Goal: Information Seeking & Learning: Learn about a topic

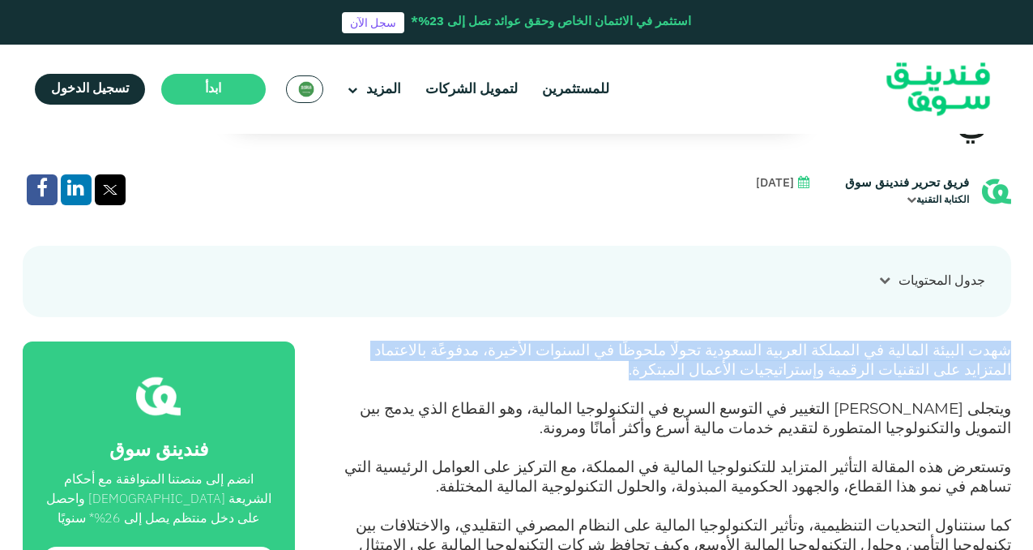
drag, startPoint x: 845, startPoint y: 320, endPoint x: 1032, endPoint y: 293, distance: 188.3
copy span "شهدت البيئة المالية في المملكة العربية السعودية تحولًا ملحوظًا في السنوات الأخي…"
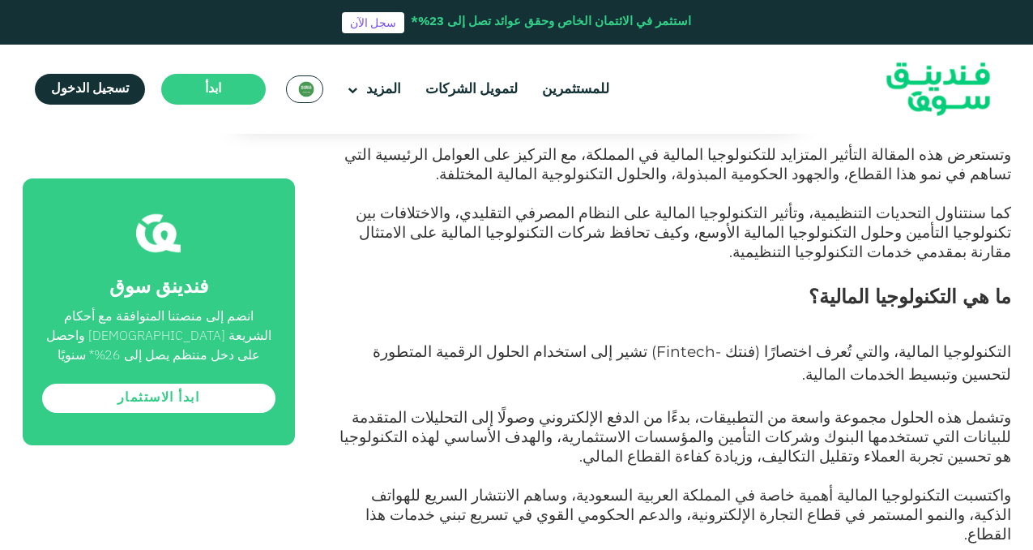
scroll to position [828, 0]
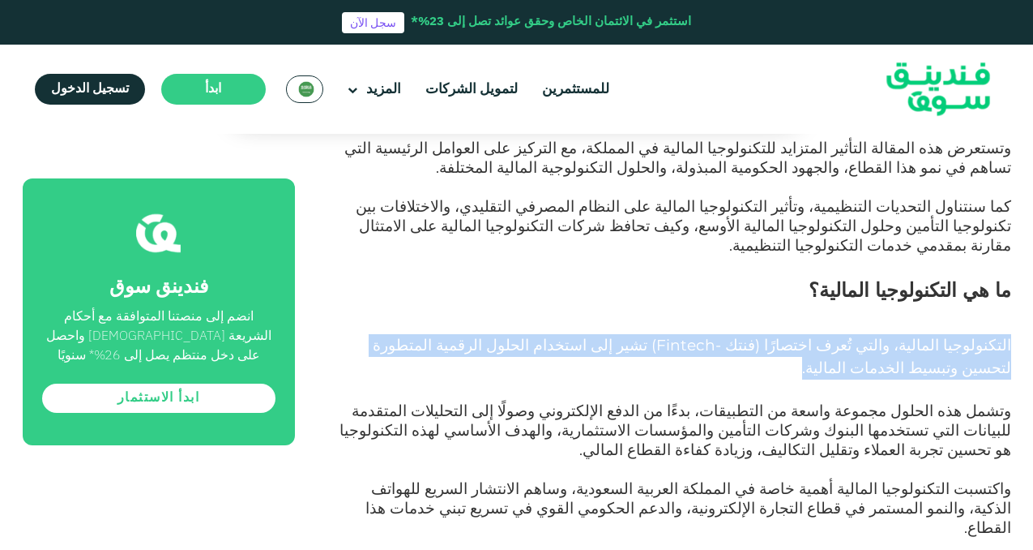
drag, startPoint x: 961, startPoint y: 303, endPoint x: 1030, endPoint y: 271, distance: 76.1
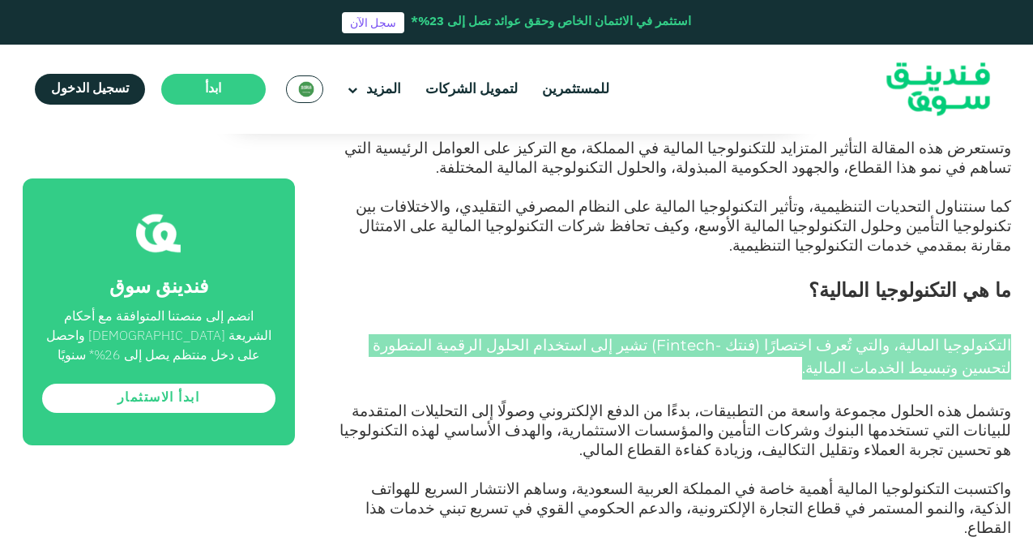
copy span "التكنولوجيا المالية، والتي تُعرف اختصارًا (فنتك - Fintech ) تشير إلى استخدام ال…"
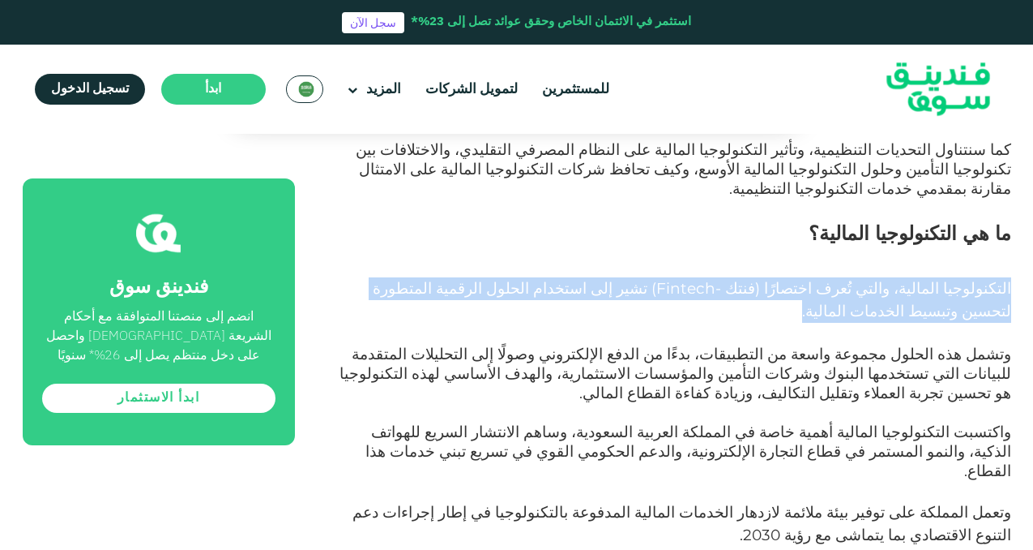
scroll to position [887, 0]
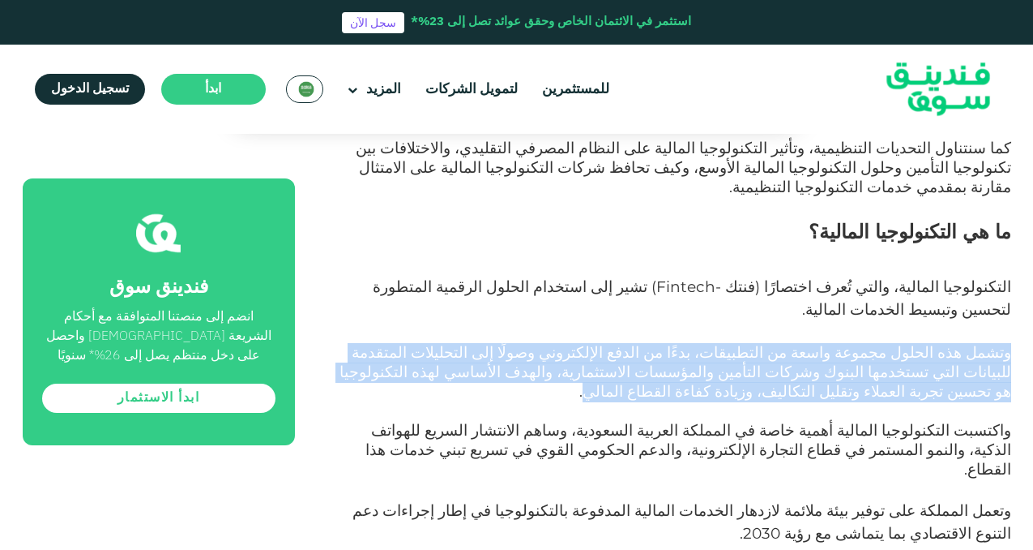
drag, startPoint x: 912, startPoint y: 325, endPoint x: 1033, endPoint y: 276, distance: 130.9
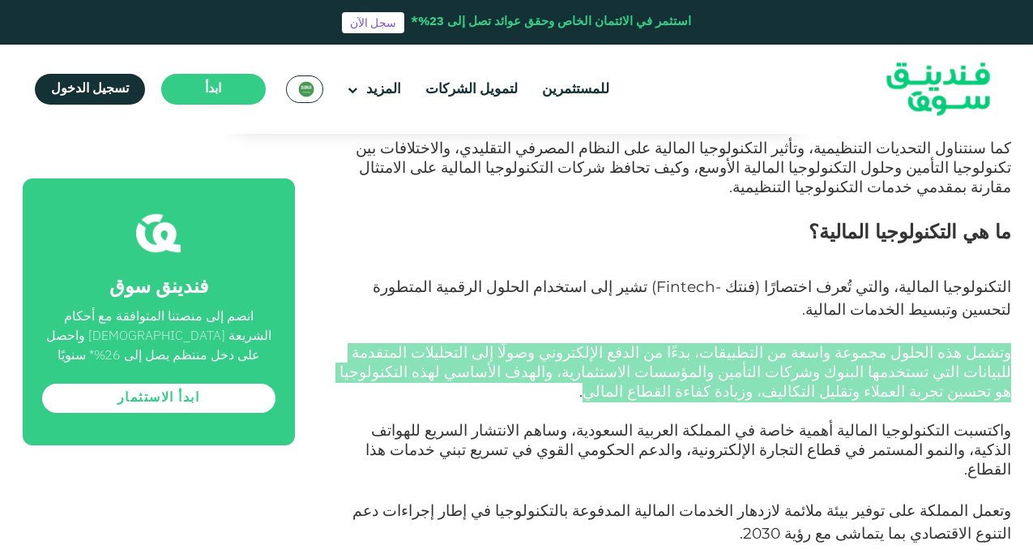
copy span "وتشمل هذه الحلول مجموعة واسعة من التطبيقات، بدءًا من الدفع الإلكتروني وصولًا إل…"
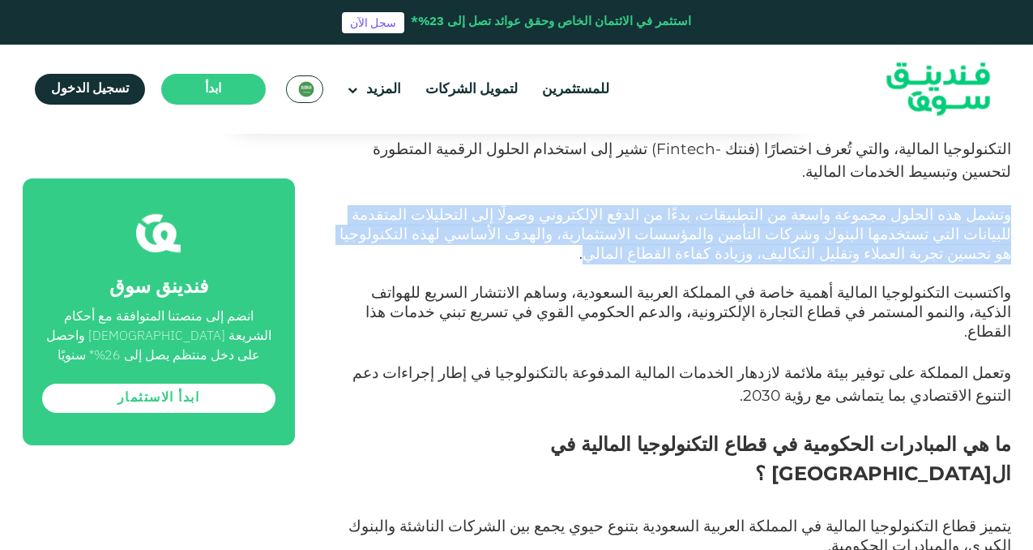
scroll to position [1027, 0]
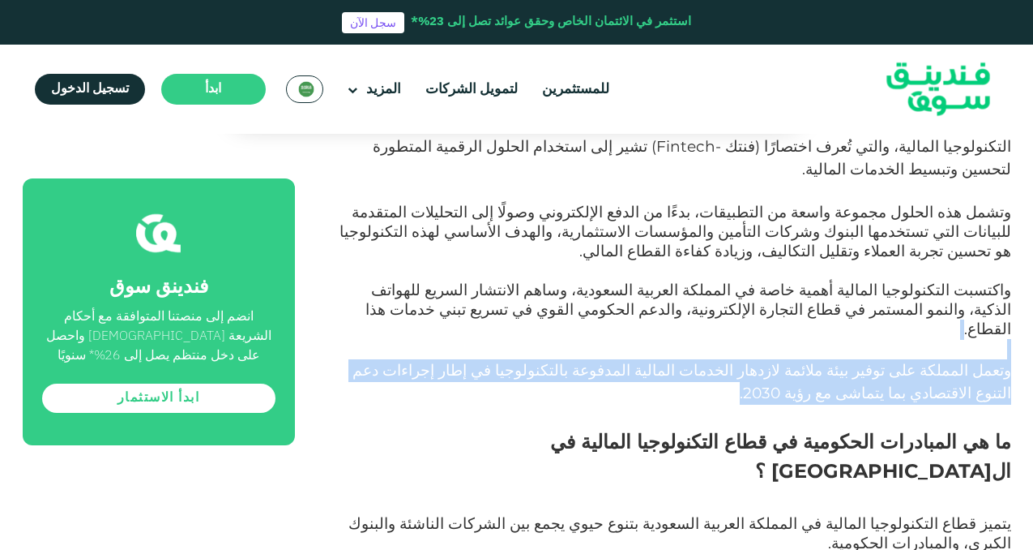
drag, startPoint x: 868, startPoint y: 300, endPoint x: 1020, endPoint y: 266, distance: 155.3
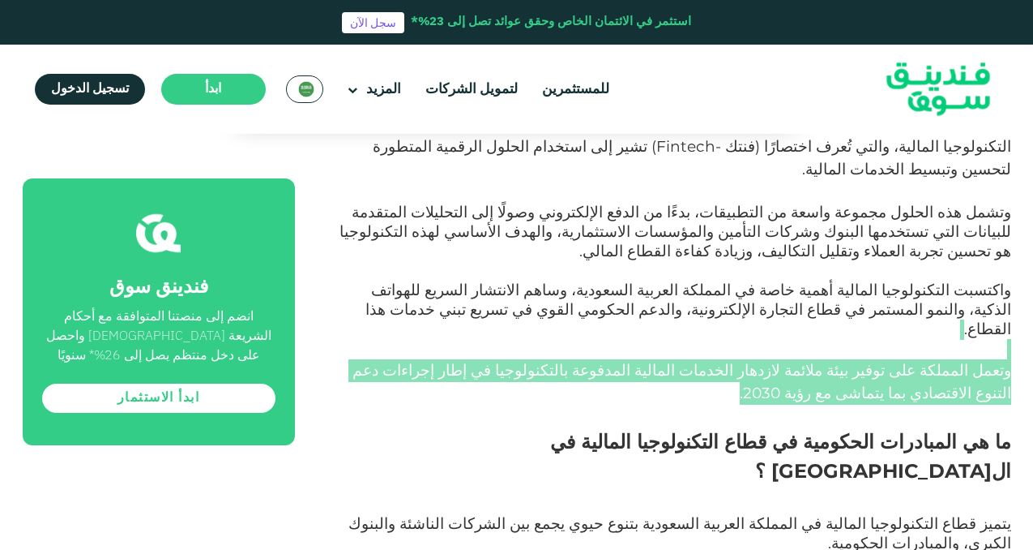
copy div "وتعمل المملكة على توفير بيئة ملائمة لازدهار الخدمات المالية المدفوعة بالتكنولوج…"
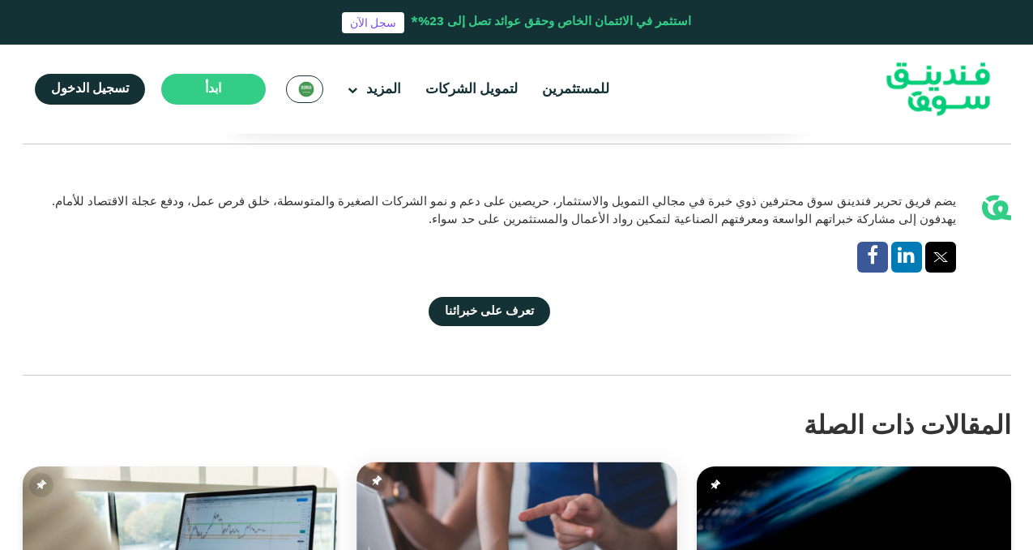
scroll to position [5318, 0]
